Goal: Task Accomplishment & Management: Complete application form

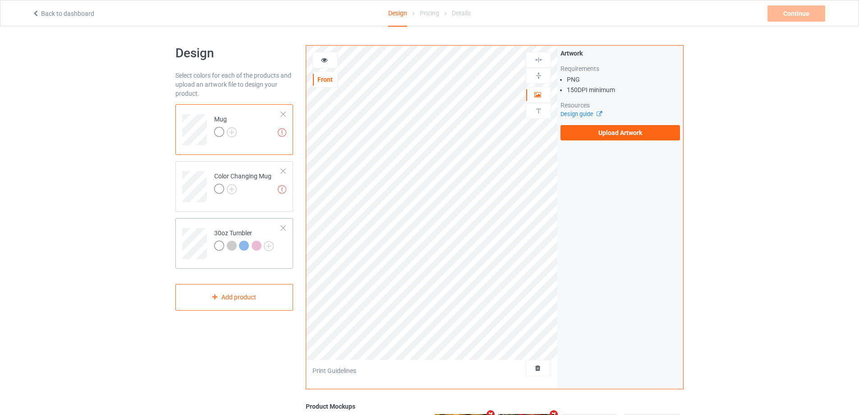
click at [192, 226] on td at bounding box center [195, 239] width 27 height 37
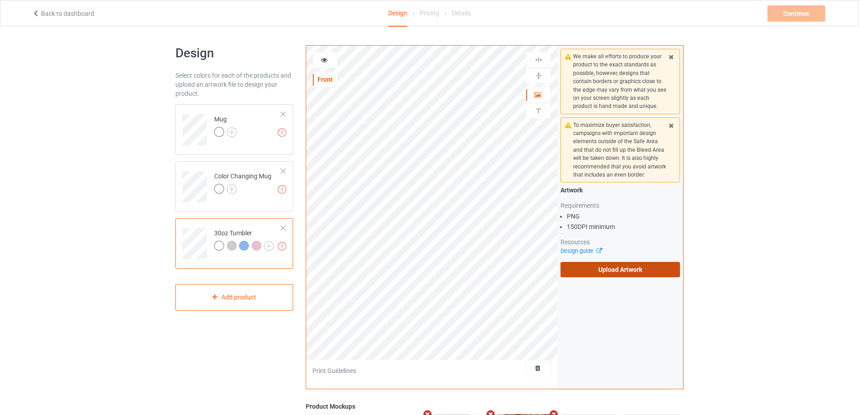
click at [624, 267] on label "Upload Artwork" at bounding box center [621, 269] width 120 height 15
click at [0, 0] on input "Upload Artwork" at bounding box center [0, 0] width 0 height 0
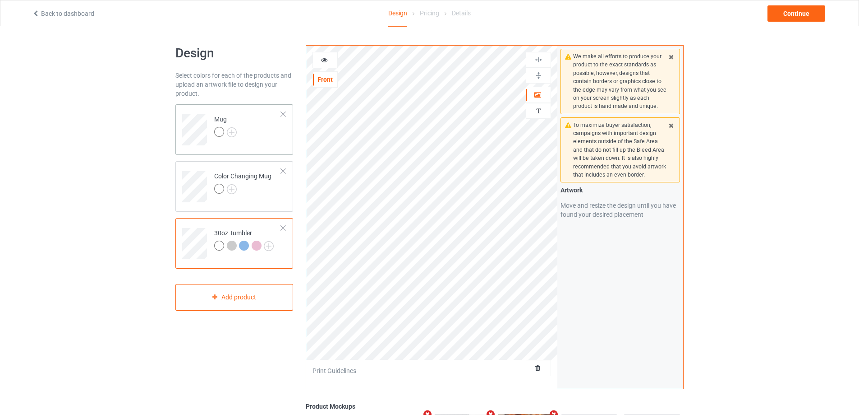
click at [258, 141] on td "Mug" at bounding box center [247, 126] width 77 height 37
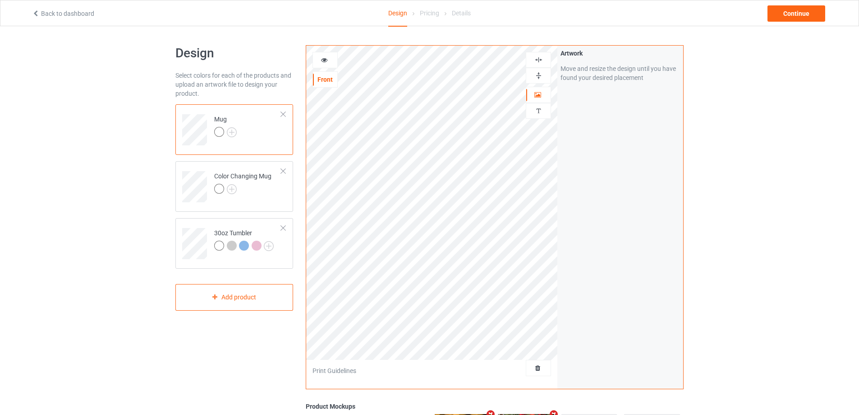
click at [540, 75] on img at bounding box center [539, 75] width 9 height 9
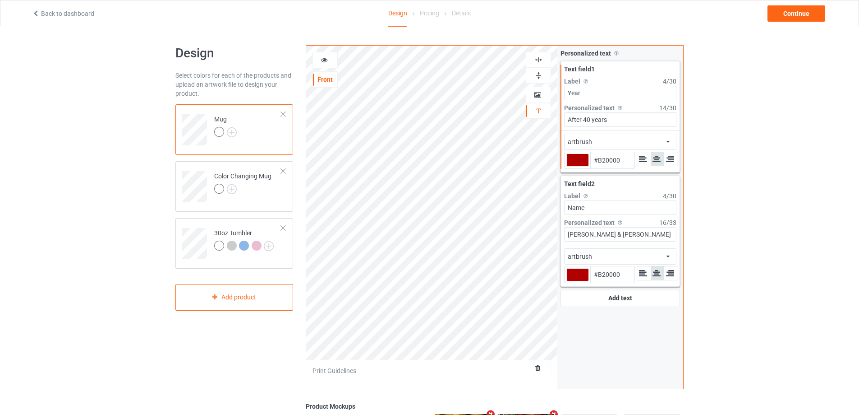
type input "#b20000"
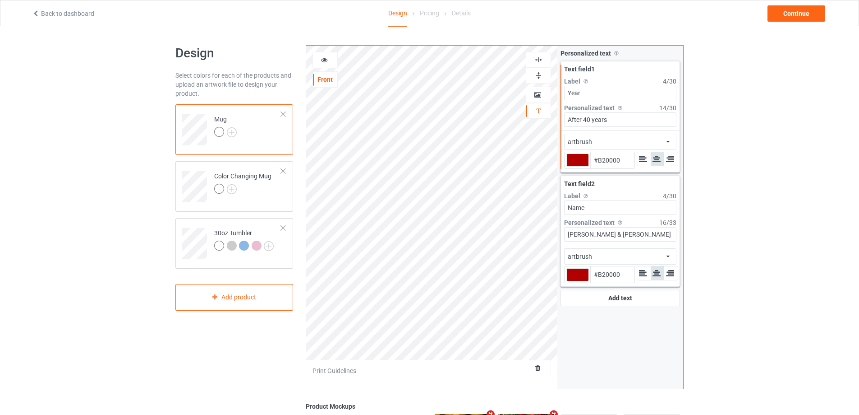
type input "#b20000"
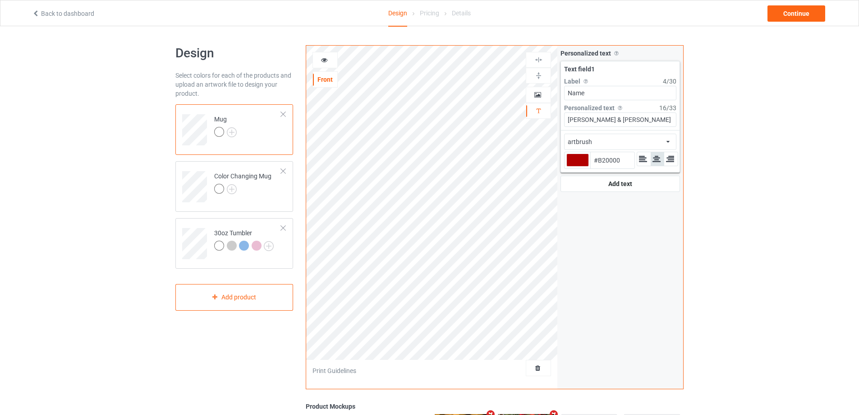
type input "#b20000"
click at [577, 158] on div at bounding box center [578, 159] width 23 height 13
click at [577, 166] on input "#b20000" at bounding box center [578, 172] width 23 height 12
type input "#c0b9b9"
type input "#C0B9B9"
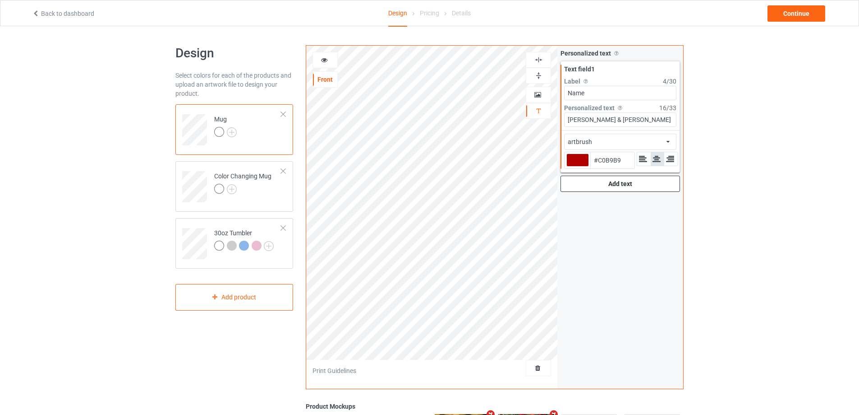
type input "#c3bbbb"
type input "#C3BBBB"
type input "#c8c1c1"
type input "#C8C1C1"
type input "#d2cbcb"
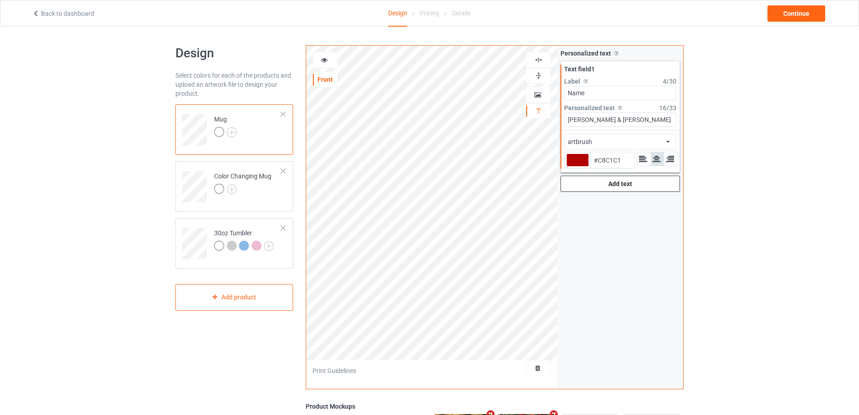
type input "#D2CBCB"
type input "#f3f2f2"
type input "#F3F2F2"
type input "#ffffff"
type input "#FFFFFF"
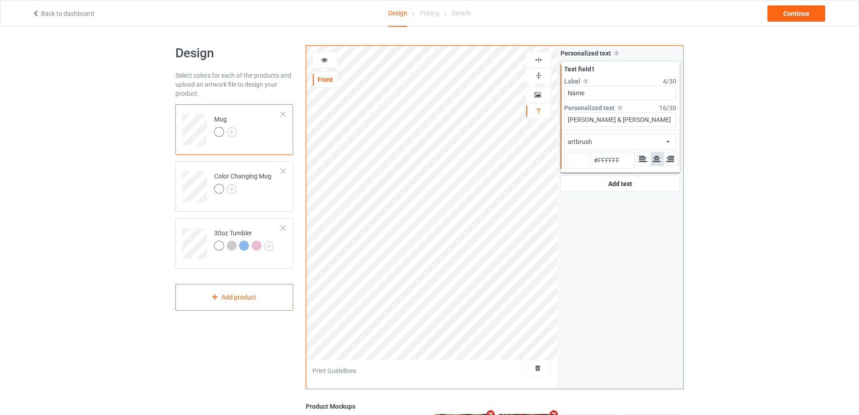
type input "#ffffff"
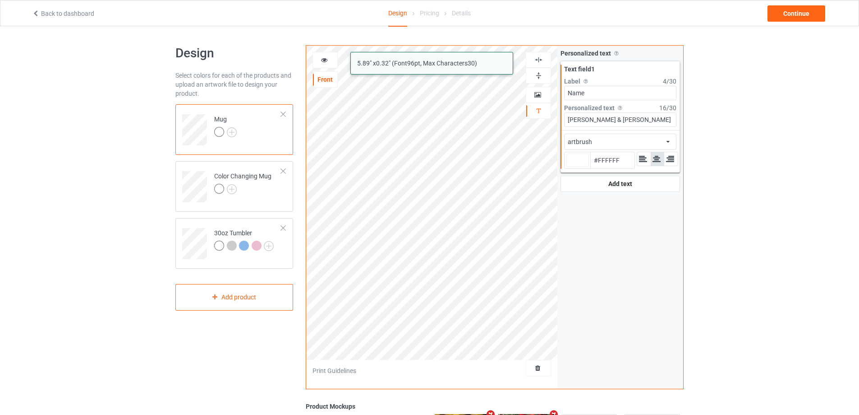
drag, startPoint x: 595, startPoint y: 120, endPoint x: 551, endPoint y: 121, distance: 44.2
click at [551, 121] on div "artbrush 5.89 " x 0.32 " (Font 96 pt, Max Characters 30 ) Front Artwork Persona…" at bounding box center [495, 217] width 378 height 344
type input "[PERSON_NAME]"
click at [605, 124] on input "[PERSON_NAME]" at bounding box center [620, 119] width 112 height 14
type input "#ffffff"
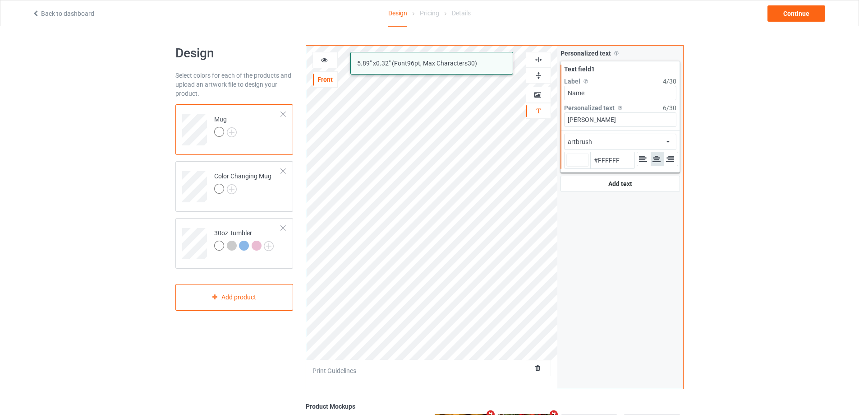
type input "[PERSON_NAME]"
type input "#ffffff"
type input "Sophia &"
type input "#ffffff"
type input "Sophia &"
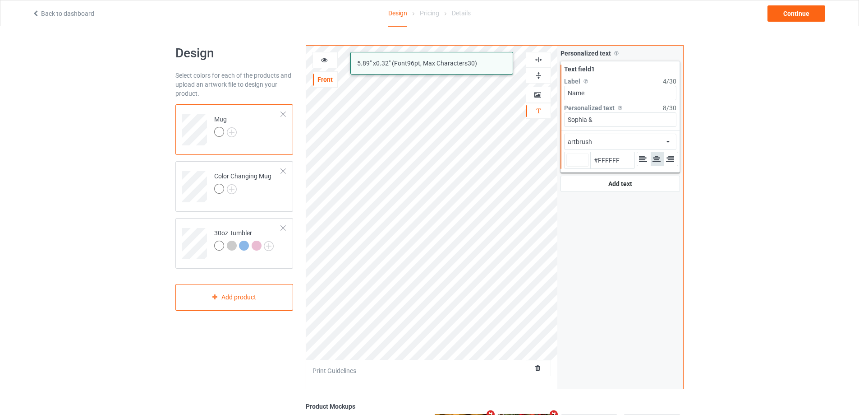
type input "#ffffff"
paste input "[PERSON_NAME] &"
type input "Sophia & [PERSON_NAME] &"
type input "#ffffff"
type input "Sophia & [PERSON_NAME] &"
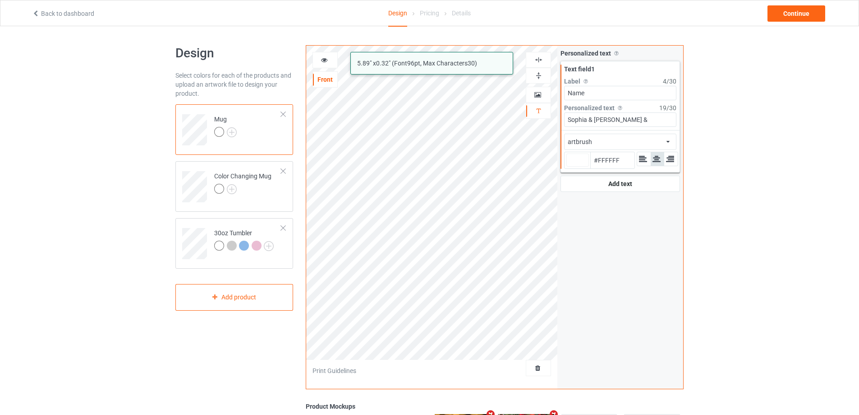
type input "#ffffff"
type input "Sophia & [PERSON_NAME]"
type input "#ffffff"
type input "Sophia & [PERSON_NAME]"
type input "#ffffff"
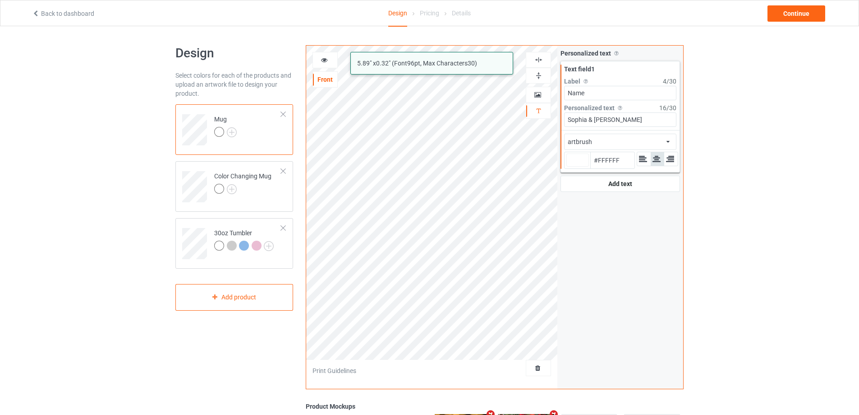
type input "Sophia & [PERSON_NAME]"
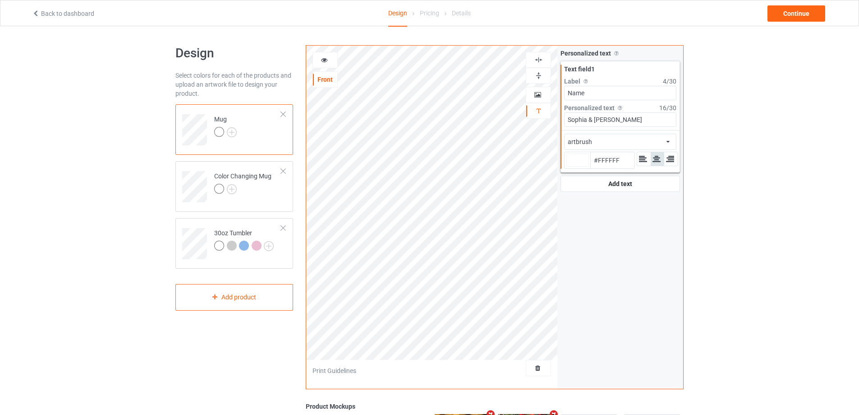
type input "#ffffff"
click at [322, 57] on icon at bounding box center [325, 58] width 8 height 6
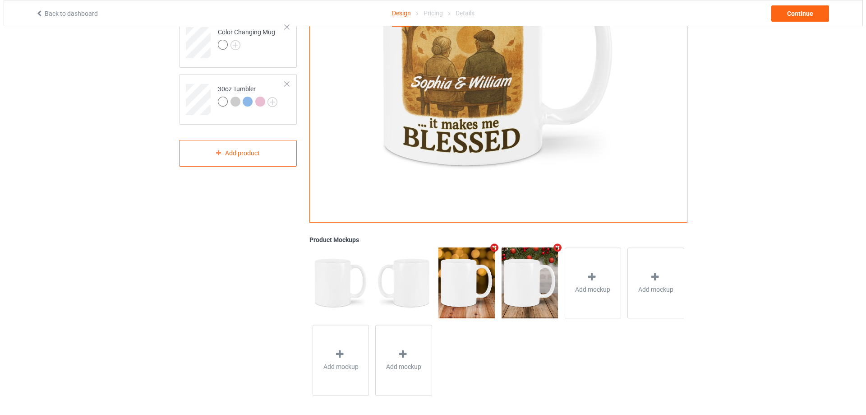
scroll to position [147, 0]
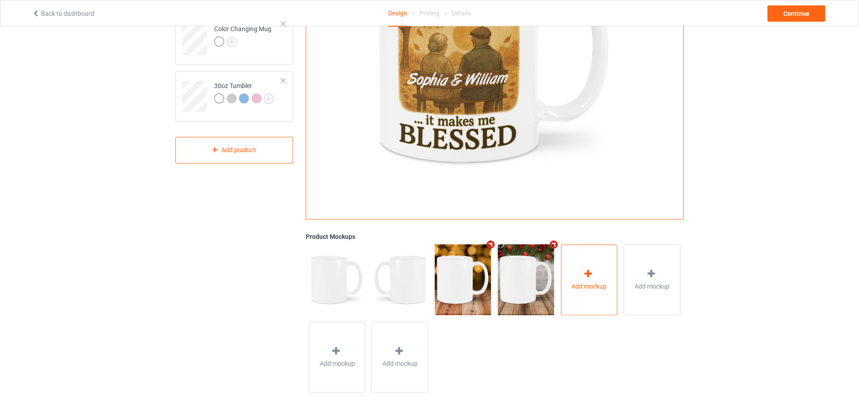
click at [587, 264] on div "Add mockup" at bounding box center [589, 279] width 57 height 71
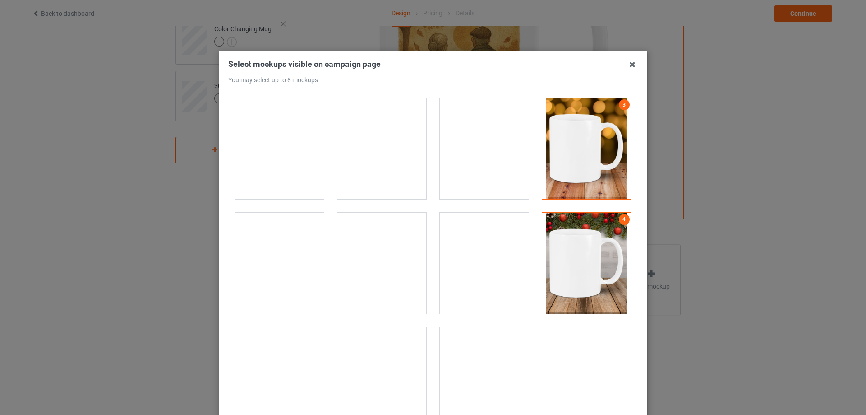
scroll to position [271, 0]
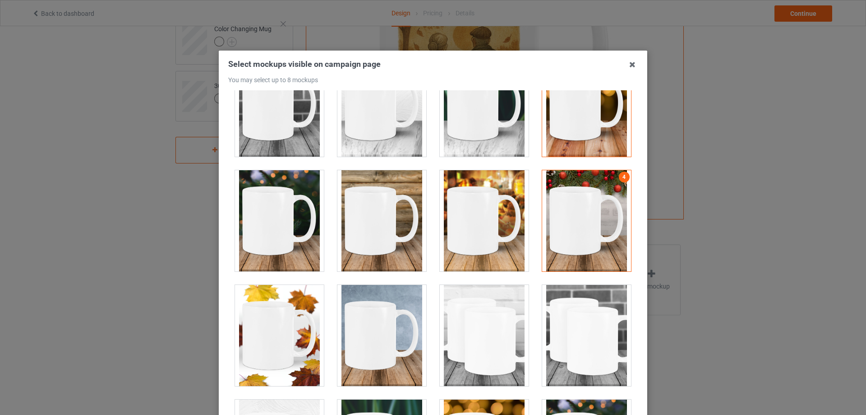
click at [260, 310] on div at bounding box center [279, 335] width 89 height 101
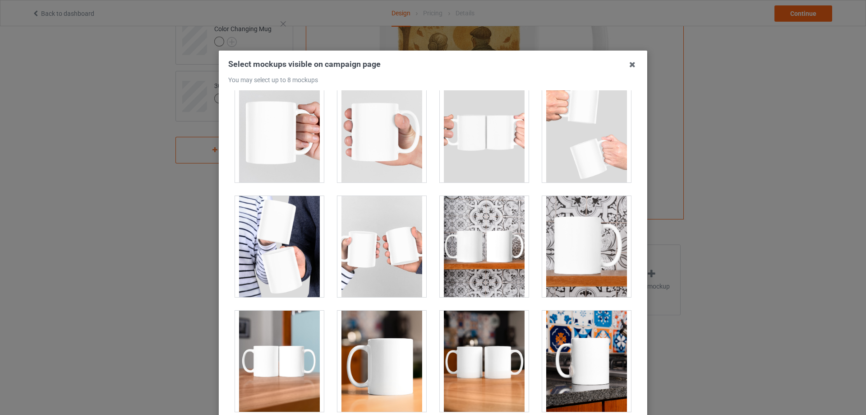
scroll to position [1263, 0]
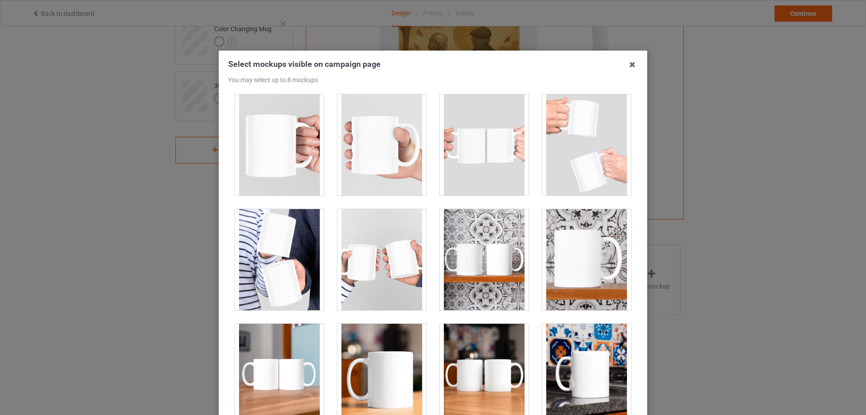
click at [555, 261] on div at bounding box center [586, 259] width 89 height 101
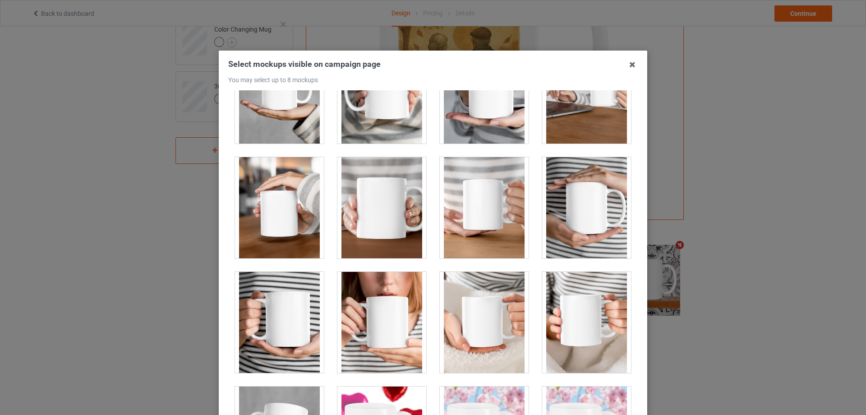
scroll to position [2571, 0]
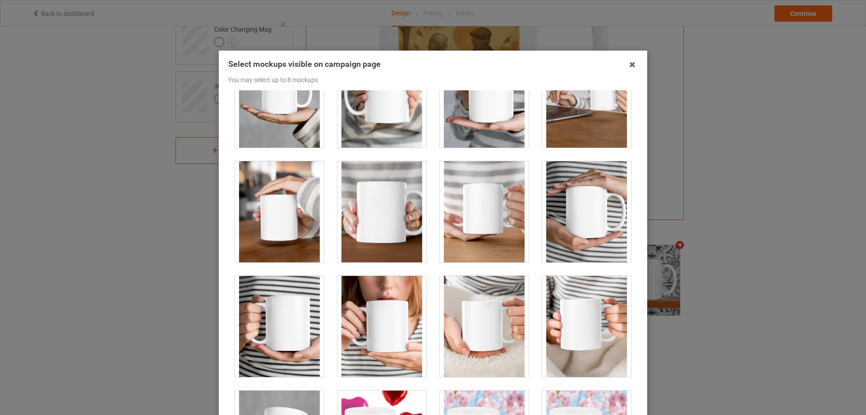
click at [384, 238] on div at bounding box center [381, 211] width 89 height 101
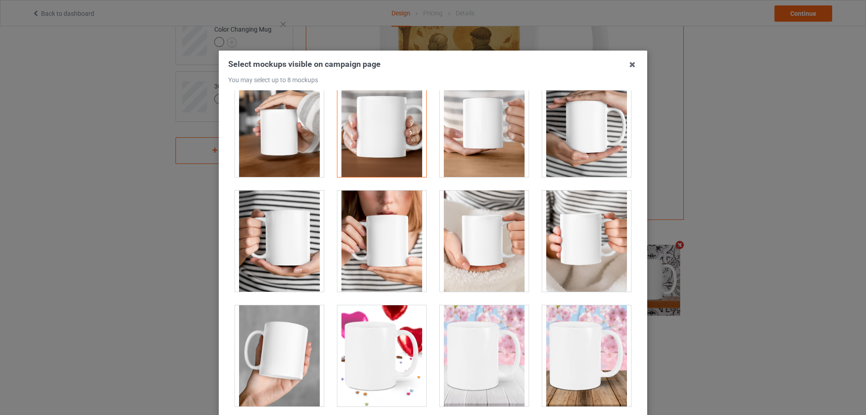
scroll to position [2762, 0]
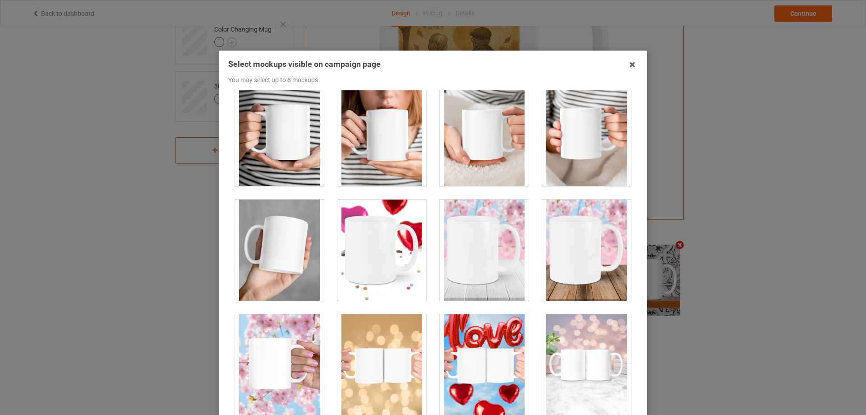
click at [503, 158] on div at bounding box center [484, 135] width 89 height 101
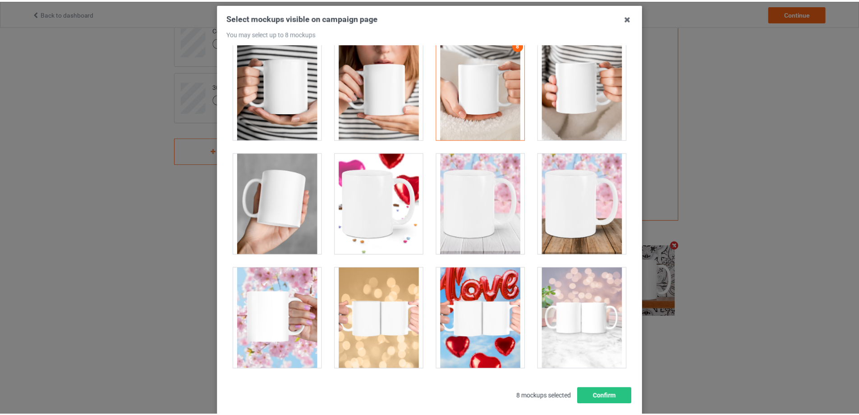
scroll to position [99, 0]
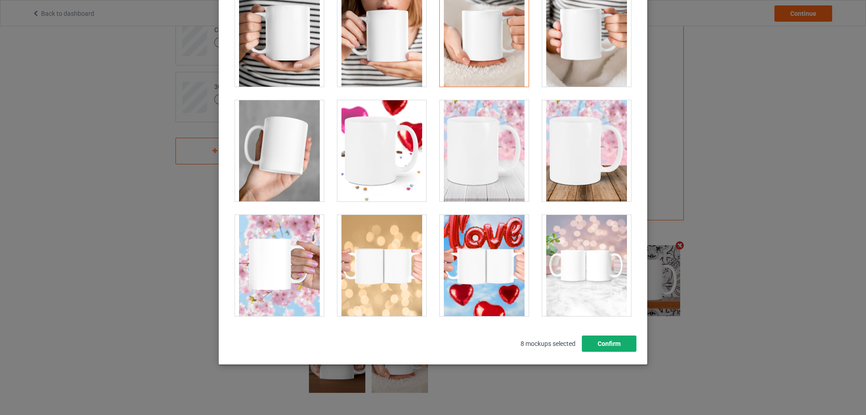
click at [598, 342] on button "Confirm" at bounding box center [609, 343] width 55 height 16
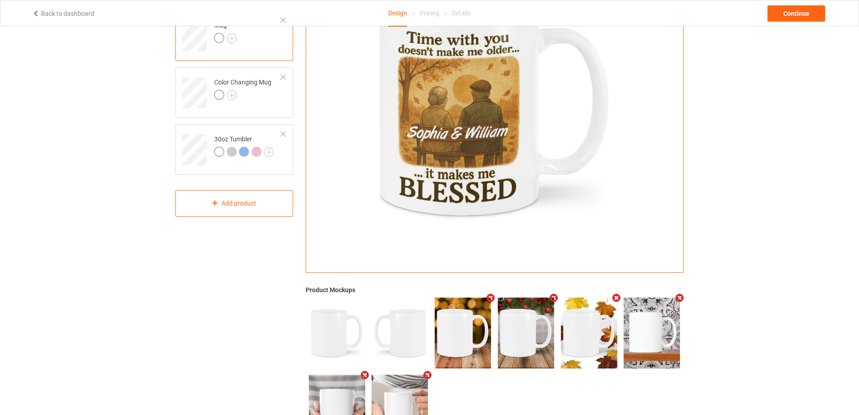
scroll to position [11, 0]
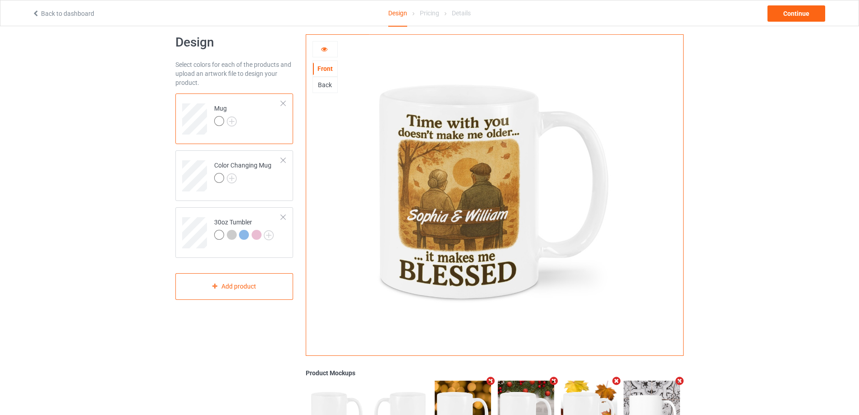
click at [322, 47] on icon at bounding box center [325, 48] width 8 height 6
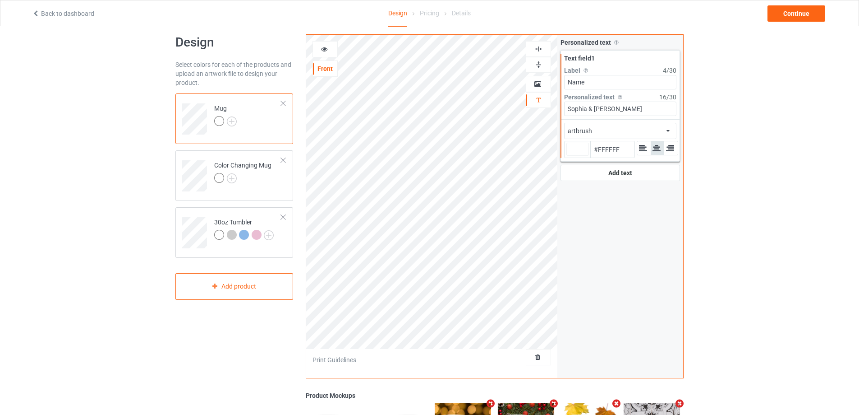
type input "#ffffff"
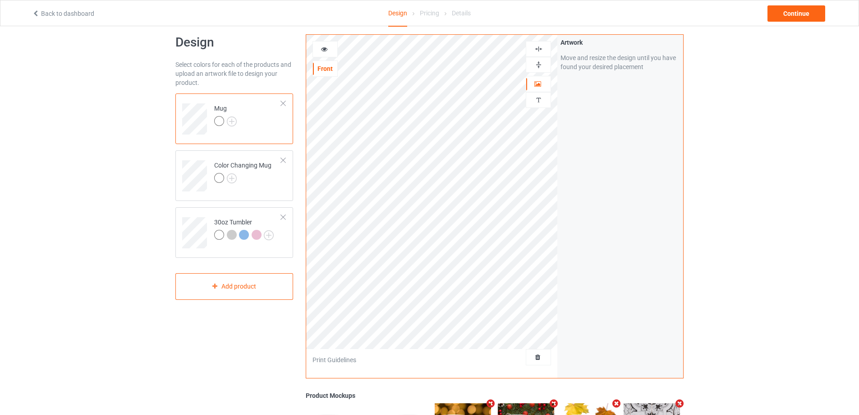
click at [536, 62] on img at bounding box center [539, 64] width 9 height 9
click at [539, 65] on img at bounding box center [539, 64] width 9 height 9
click at [540, 64] on img at bounding box center [539, 64] width 9 height 9
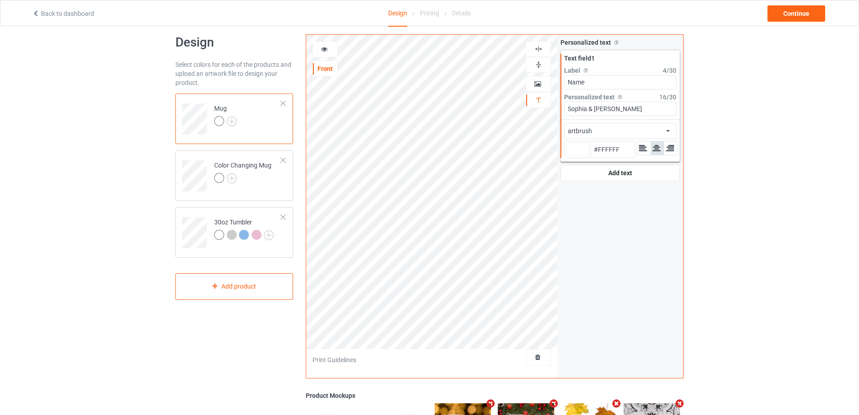
type input "#ffffff"
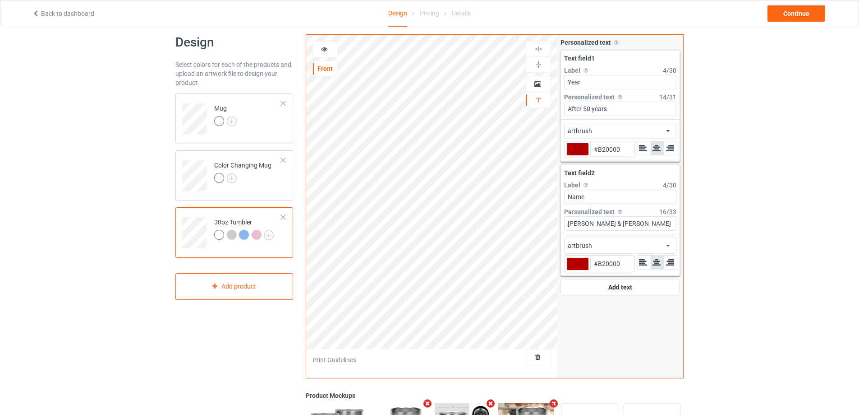
type input "#b20000"
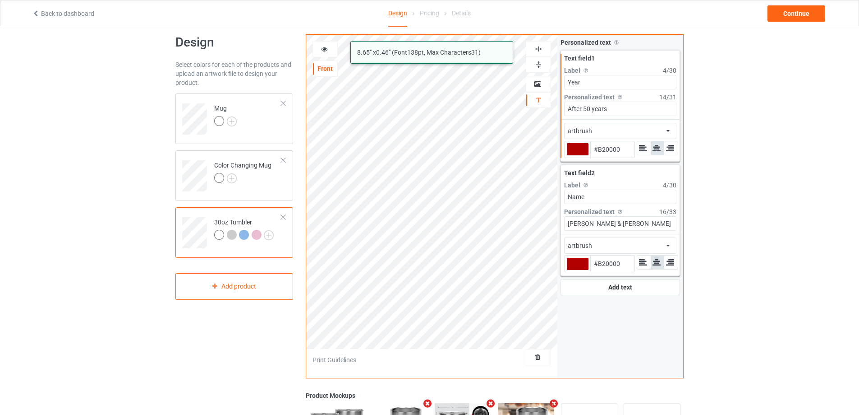
type input "#b20000"
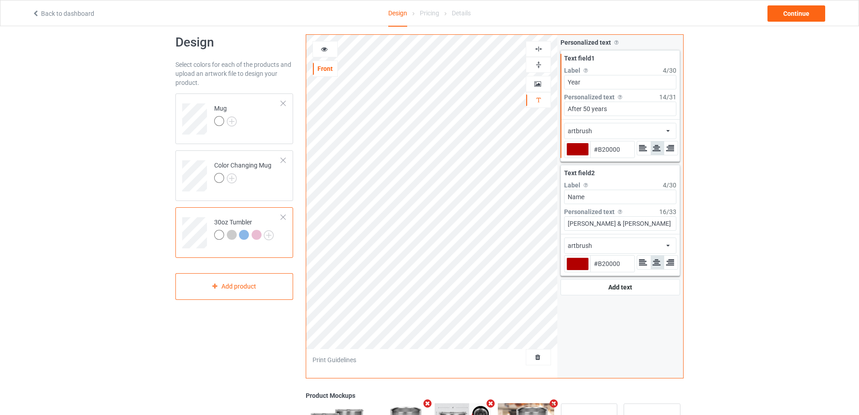
type input "#b20000"
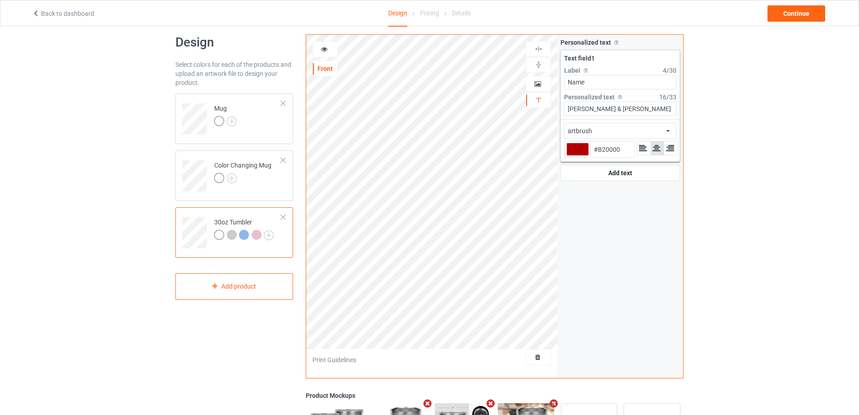
type input "#b20000"
click at [576, 151] on div at bounding box center [578, 149] width 23 height 13
click at [576, 156] on input "#b20000" at bounding box center [578, 162] width 23 height 12
type input "#bc9a9a"
type input "#BC9A9A"
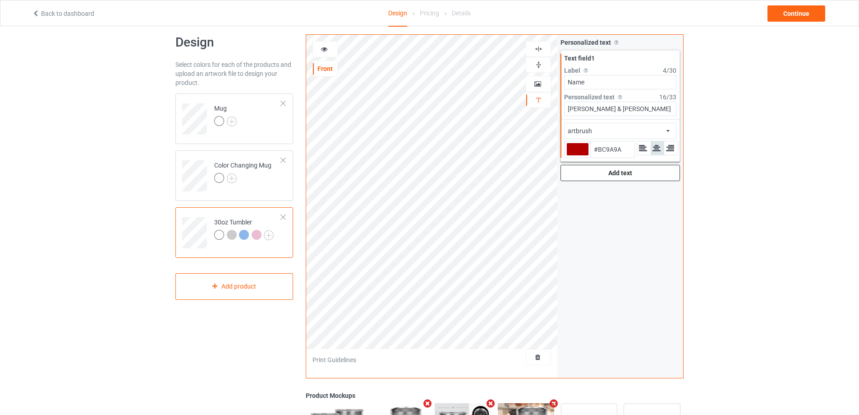
type input "#b99898"
type input "#B99898"
type input "#b99d9d"
type input "#B99D9D"
type input "#d2c6c6"
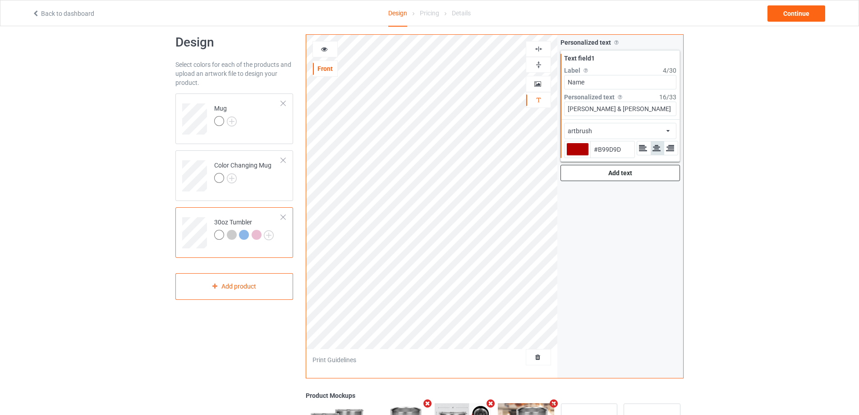
type input "#D2C6C6"
type input "#ffffff"
type input "#FFFFFF"
type input "#ffffff"
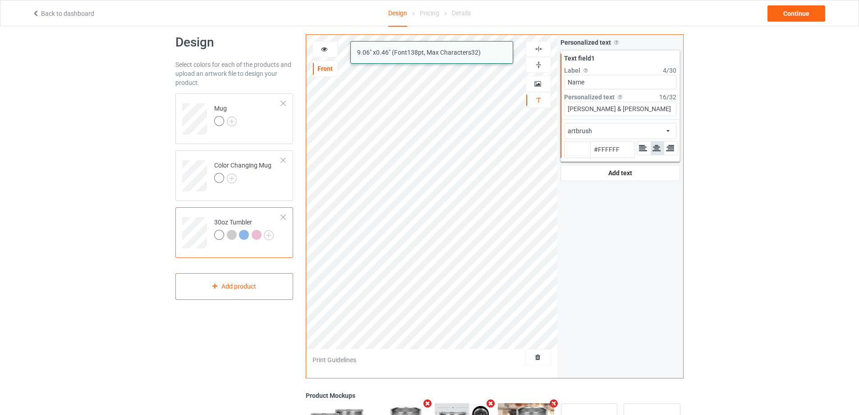
click at [528, 112] on div "artbrush 9.06 " x 0.46 " (Font 138 pt, Max Characters 32 ) Front Artwork Person…" at bounding box center [495, 206] width 378 height 344
type input "[PERSON_NAME]"
click at [612, 110] on input "[PERSON_NAME]" at bounding box center [620, 108] width 112 height 14
type input "#ffffff"
type input "[PERSON_NAME]"
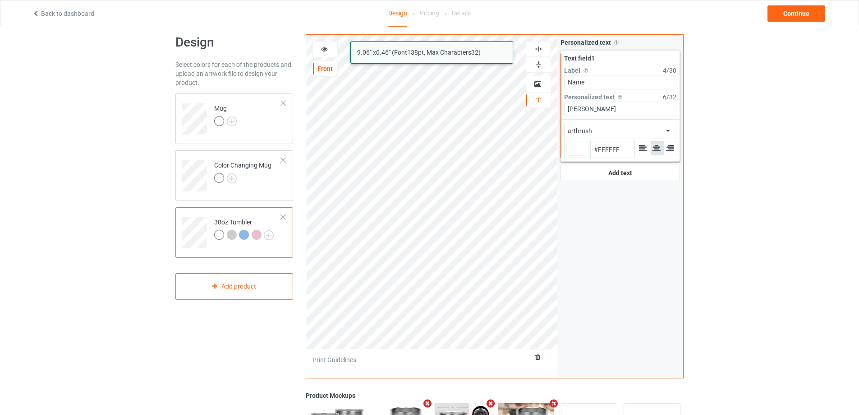
type input "#ffffff"
type input "Sophia &"
type input "#ffffff"
type input "Sophia &"
type input "#ffffff"
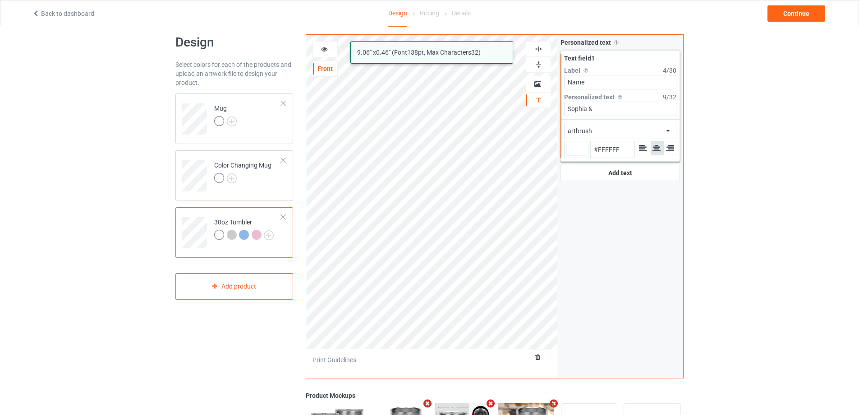
paste input "[PERSON_NAME] &"
type input "Sophia & [PERSON_NAME] &"
type input "#ffffff"
type input "Sophia & [PERSON_NAME] &"
type input "#ffffff"
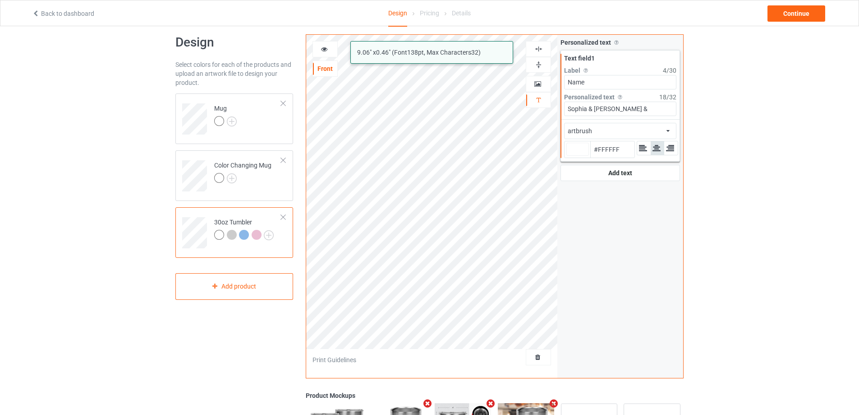
type input "Sophia & [PERSON_NAME]"
type input "#ffffff"
type input "Sophia & [PERSON_NAME]"
type input "#ffffff"
click at [323, 46] on icon at bounding box center [325, 48] width 8 height 6
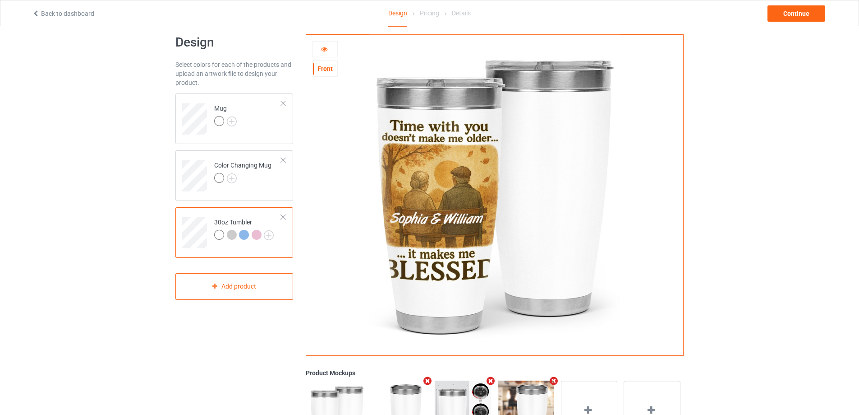
click at [322, 51] on icon at bounding box center [325, 48] width 8 height 6
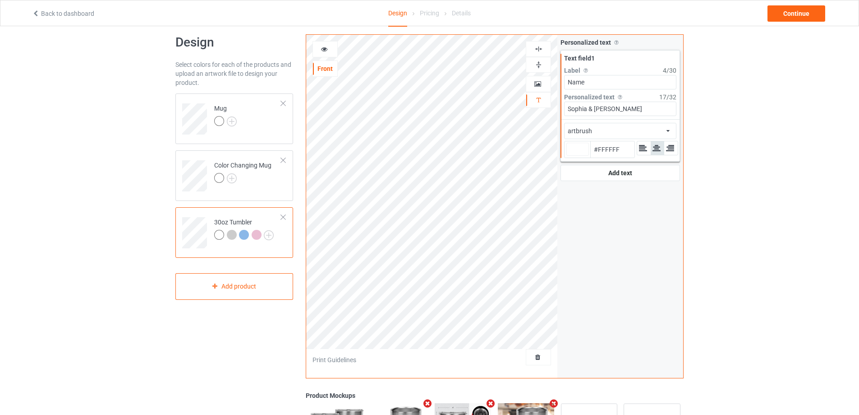
type input "#ffffff"
click at [325, 47] on icon at bounding box center [325, 48] width 8 height 6
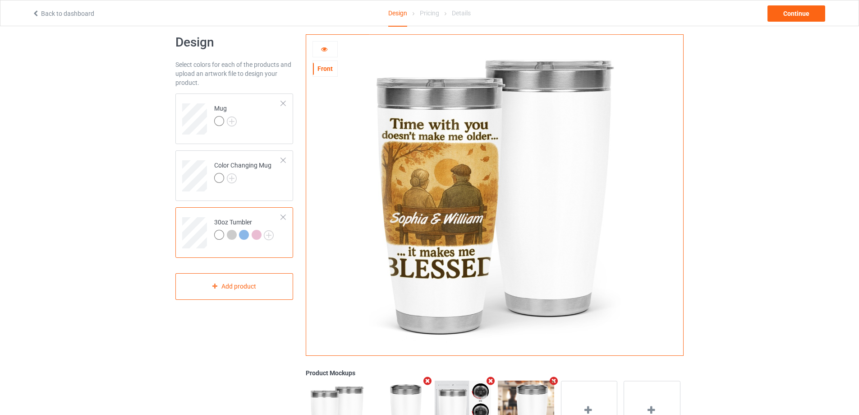
click at [325, 47] on icon at bounding box center [325, 48] width 8 height 6
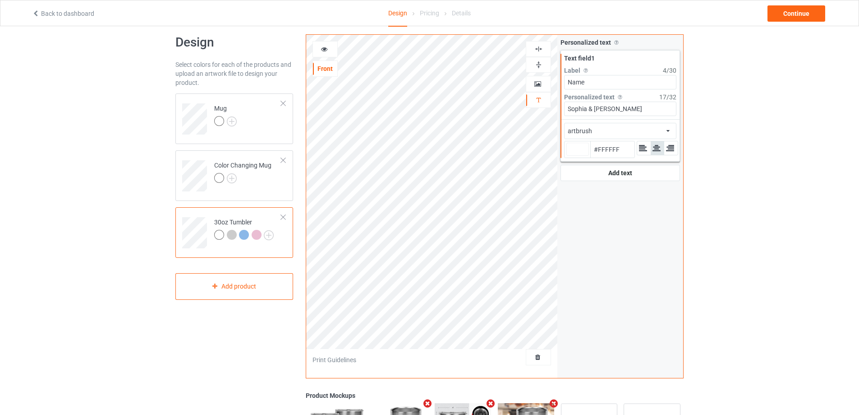
type input "#ffffff"
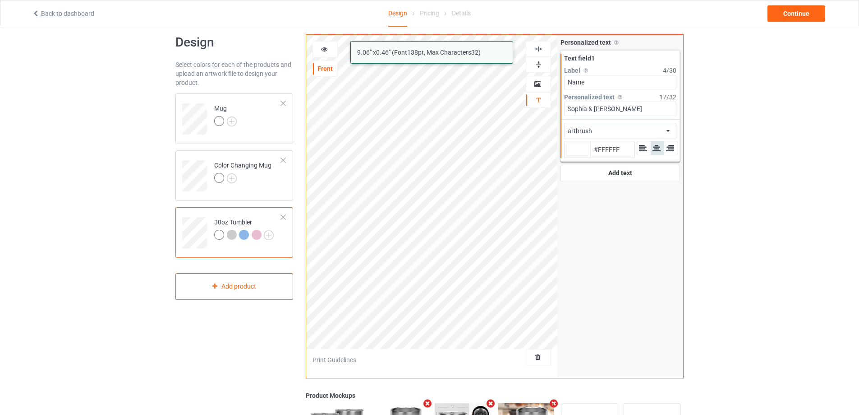
type input "#ffffff"
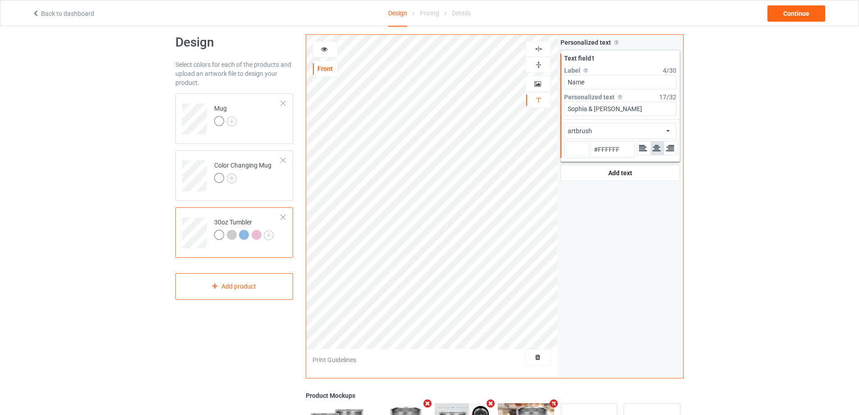
click at [324, 50] on icon at bounding box center [325, 48] width 8 height 6
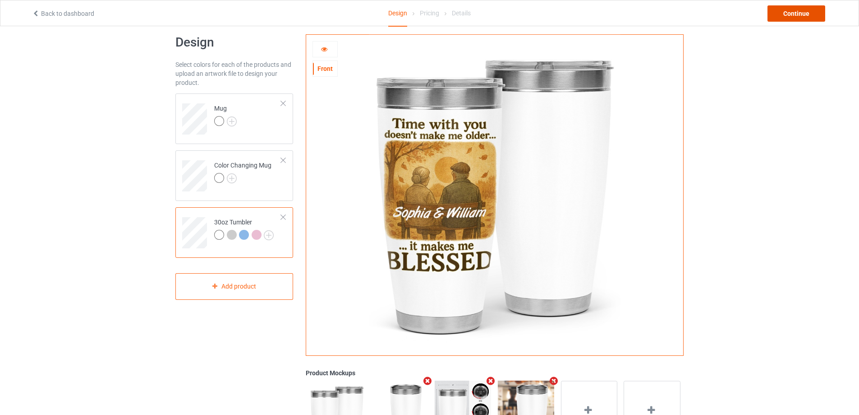
click at [777, 9] on div "Continue" at bounding box center [797, 13] width 58 height 16
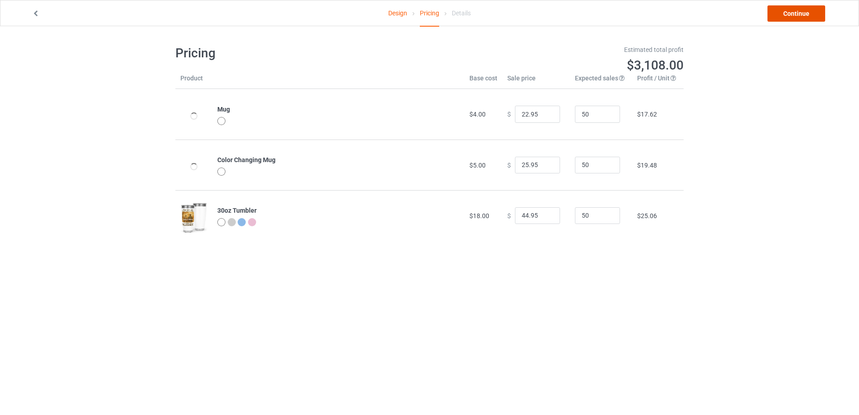
click at [777, 11] on link "Continue" at bounding box center [797, 13] width 58 height 16
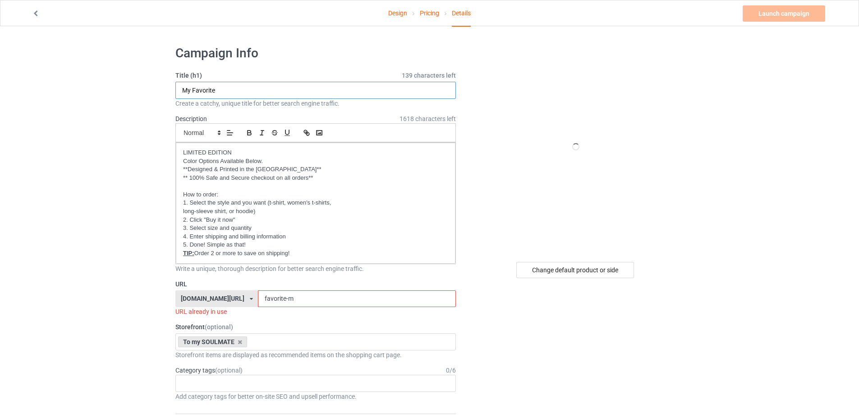
drag, startPoint x: 228, startPoint y: 88, endPoint x: 158, endPoint y: 85, distance: 70.0
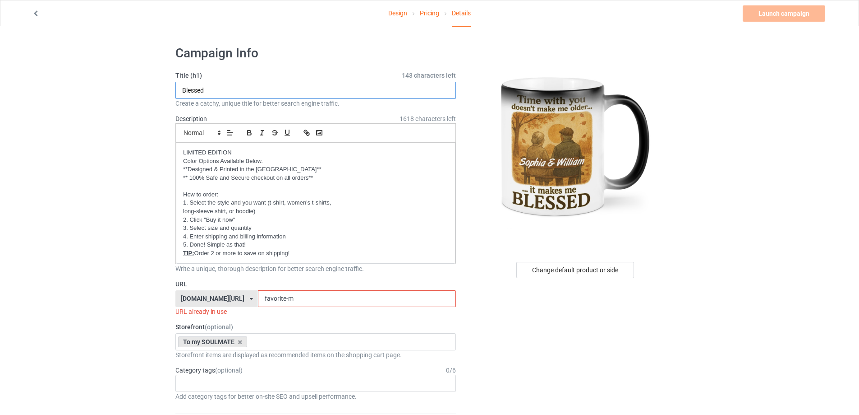
type input "Blessed"
drag, startPoint x: 297, startPoint y: 295, endPoint x: 197, endPoint y: 292, distance: 99.7
click at [197, 292] on div "[DOMAIN_NAME][URL] [DOMAIN_NAME][URL] [DOMAIN_NAME][URL] [DOMAIN_NAME][URL] [DO…" at bounding box center [315, 298] width 281 height 17
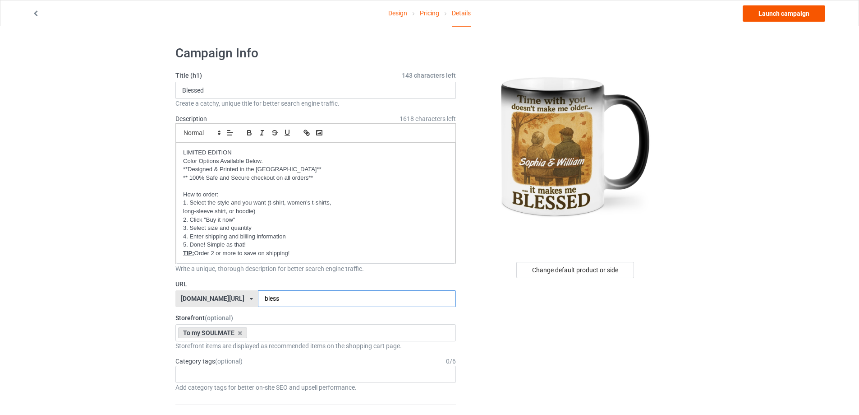
type input "bless"
click at [769, 14] on link "Launch campaign" at bounding box center [784, 13] width 83 height 16
